Goal: Find specific page/section

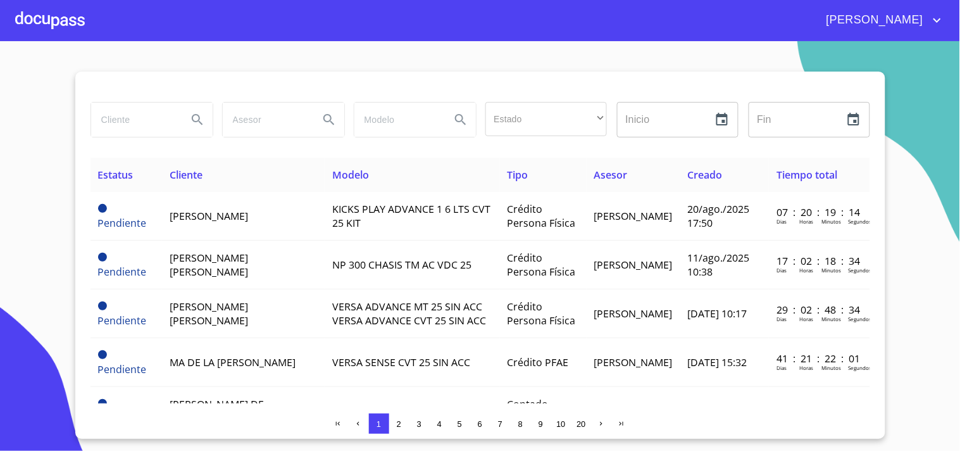
click at [154, 123] on input "search" at bounding box center [134, 120] width 86 height 34
click at [39, 15] on div at bounding box center [50, 20] width 70 height 41
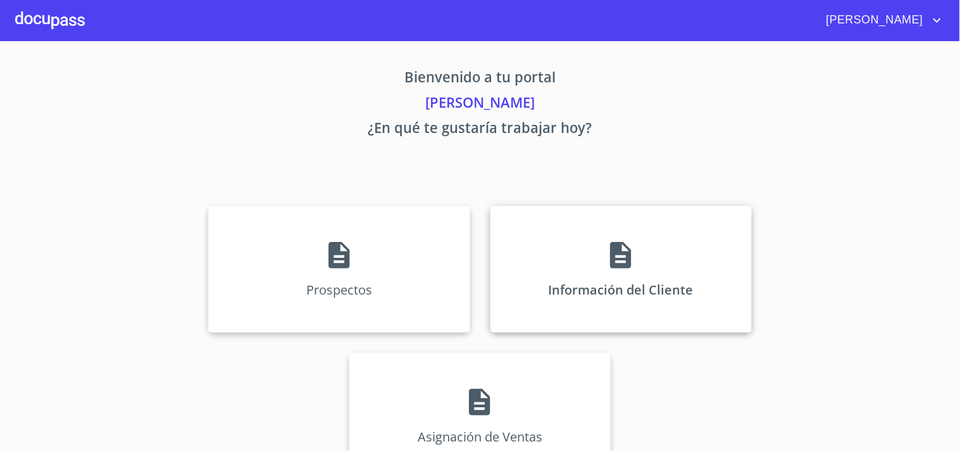
click at [624, 263] on icon at bounding box center [620, 255] width 21 height 27
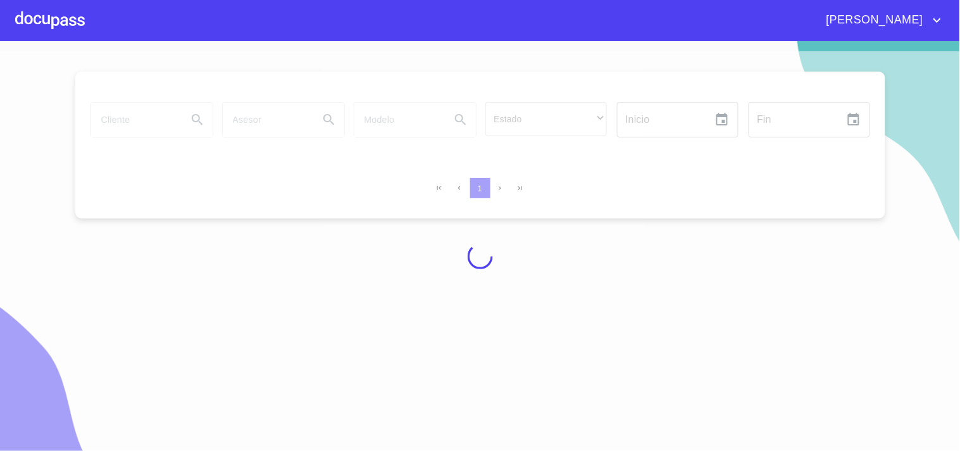
click at [166, 127] on div at bounding box center [480, 256] width 960 height 410
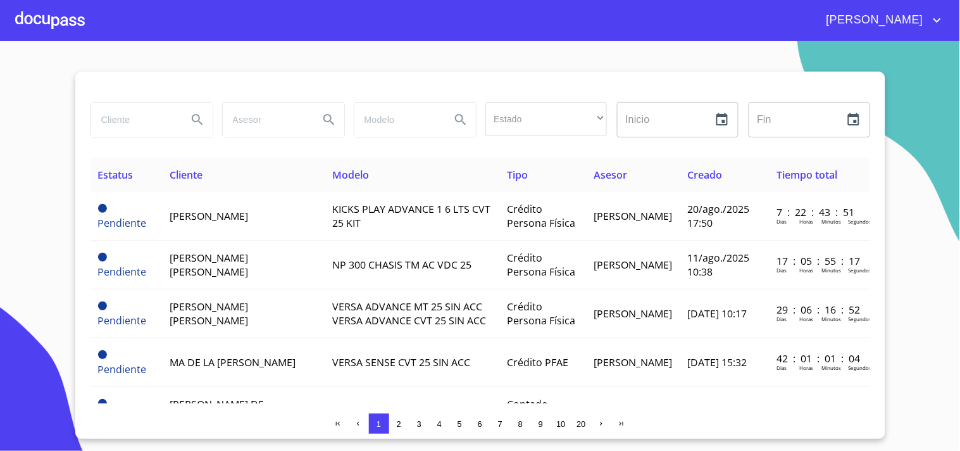
click at [166, 125] on input "search" at bounding box center [134, 120] width 86 height 34
type input "j"
type input "[PERSON_NAME]"
click at [194, 115] on icon "Search" at bounding box center [197, 119] width 11 height 11
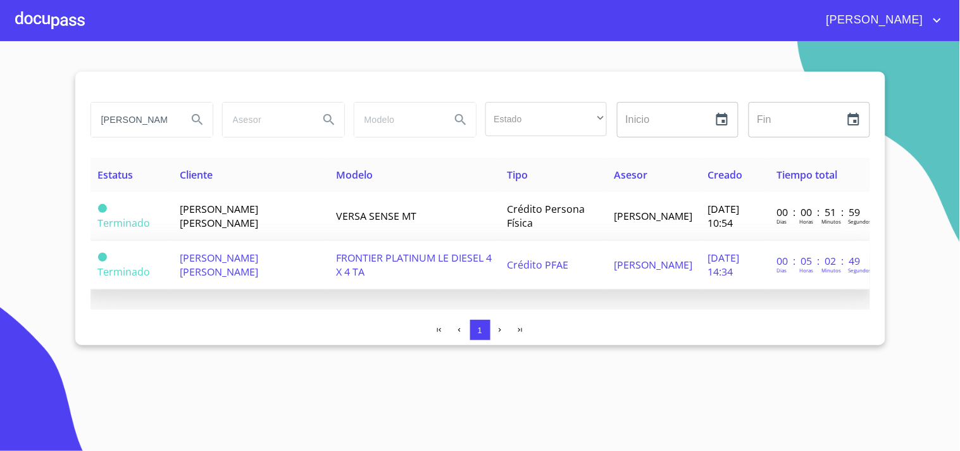
click at [258, 251] on span "[PERSON_NAME] [PERSON_NAME]" at bounding box center [219, 265] width 78 height 28
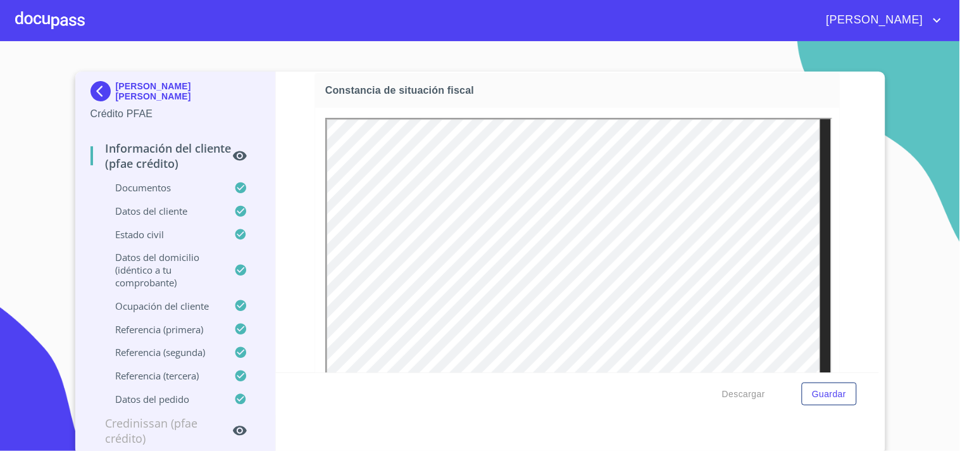
scroll to position [3511, 0]
